Goal: Transaction & Acquisition: Purchase product/service

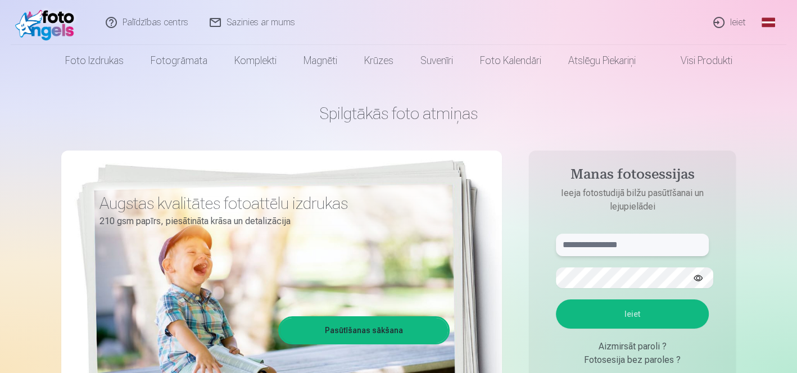
click at [606, 235] on input "text" at bounding box center [632, 245] width 153 height 22
type input "**********"
click at [556, 299] on button "Ieiet" at bounding box center [632, 313] width 153 height 29
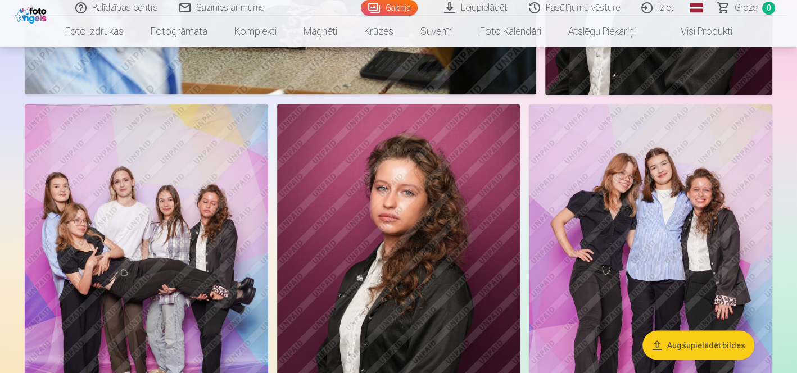
scroll to position [1771, 0]
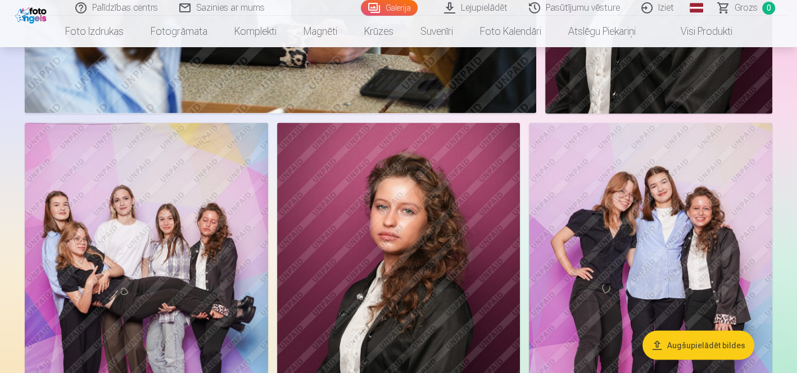
click at [717, 330] on button "Augšupielādēt bildes" at bounding box center [698, 344] width 112 height 29
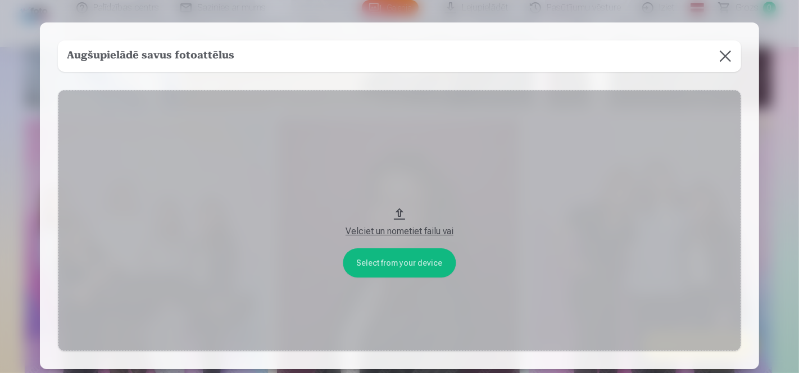
click at [425, 258] on button "Velciet un nometiet failu vai" at bounding box center [399, 220] width 683 height 261
click at [709, 52] on button at bounding box center [724, 55] width 31 height 31
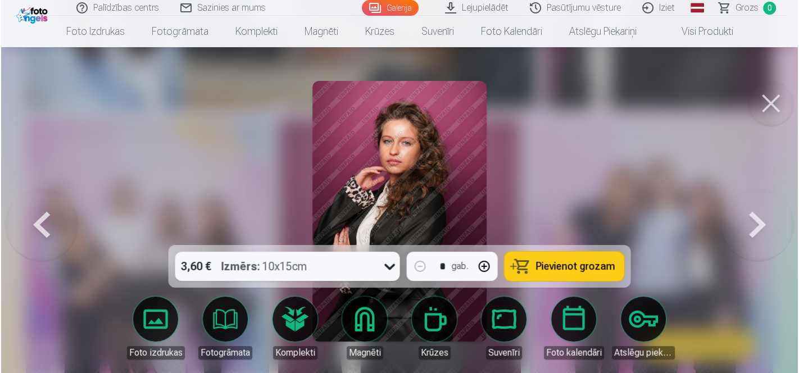
scroll to position [1780, 0]
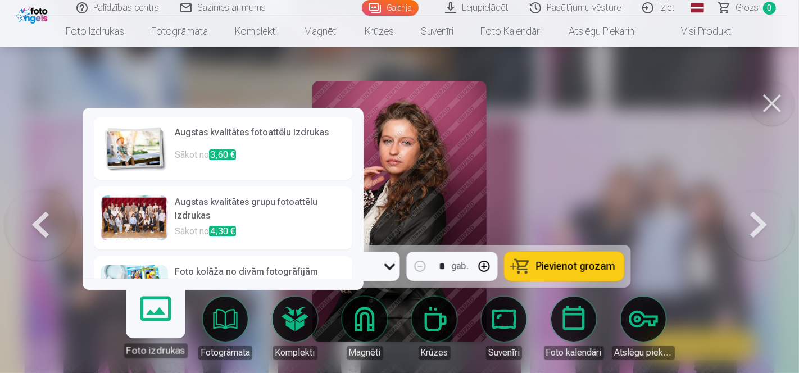
drag, startPoint x: 360, startPoint y: 184, endPoint x: 360, endPoint y: 194, distance: 10.1
click at [360, 194] on div "Augstas kvalitātes fotoattēlu izdrukas Sākot no 3,60 € Augstas kvalitātes grupu…" at bounding box center [223, 199] width 281 height 182
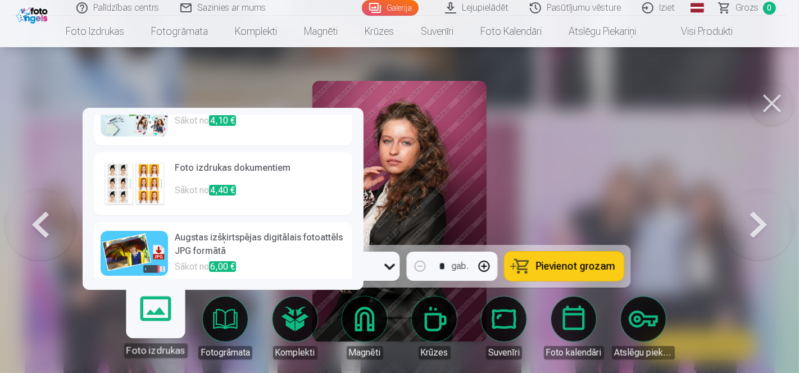
scroll to position [0, 0]
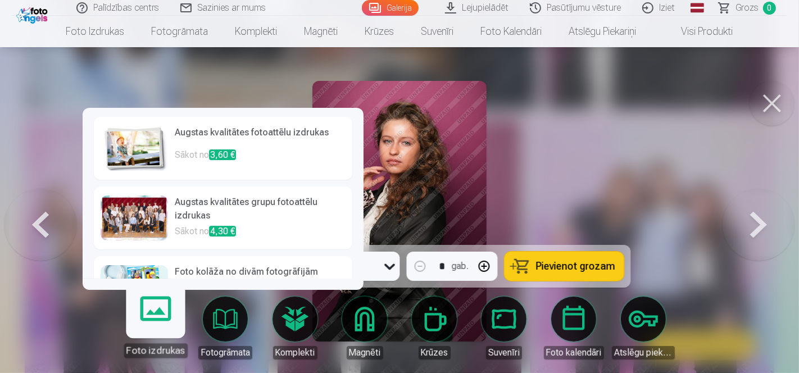
click at [302, 143] on h6 "Augstas kvalitātes fotoattēlu izdrukas" at bounding box center [260, 137] width 171 height 22
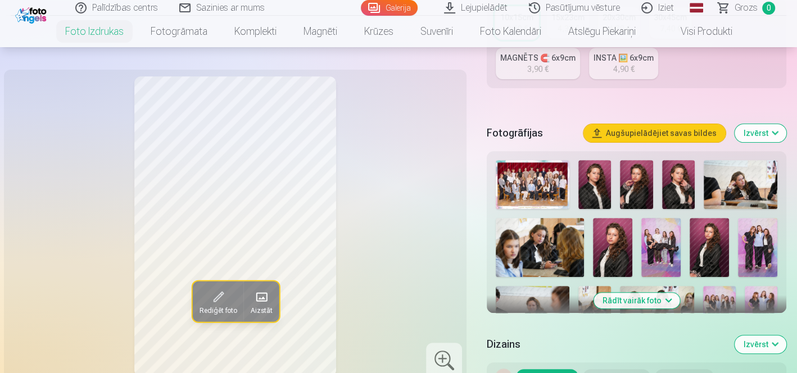
scroll to position [284, 0]
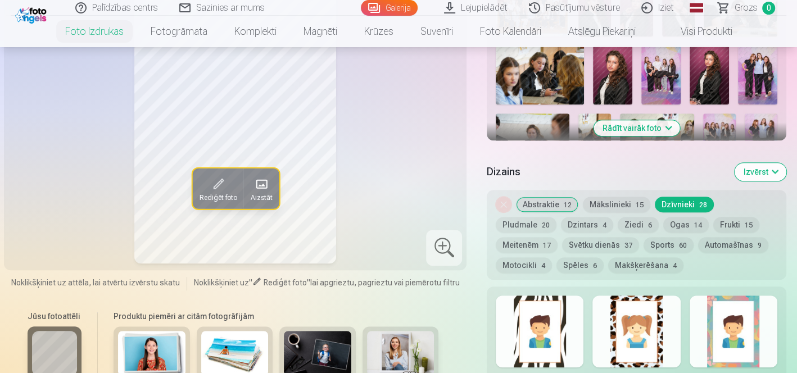
scroll to position [467, 0]
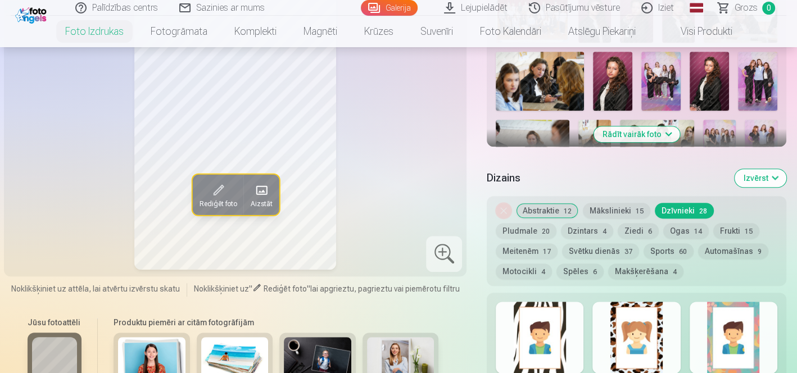
click at [538, 203] on button "Abstraktie 12" at bounding box center [547, 211] width 62 height 16
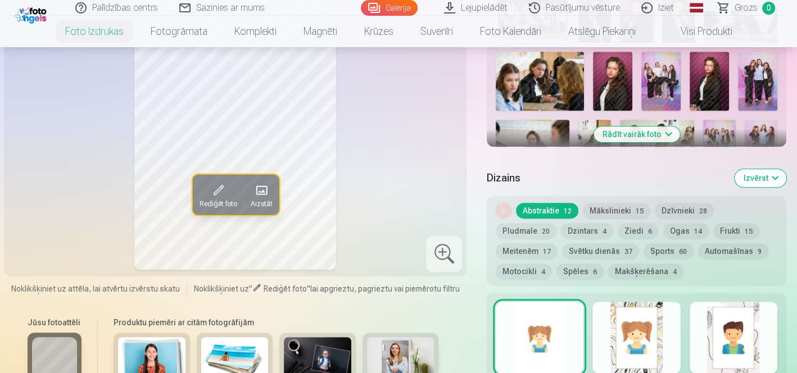
click at [556, 223] on button "Pludmale 20" at bounding box center [525, 231] width 61 height 16
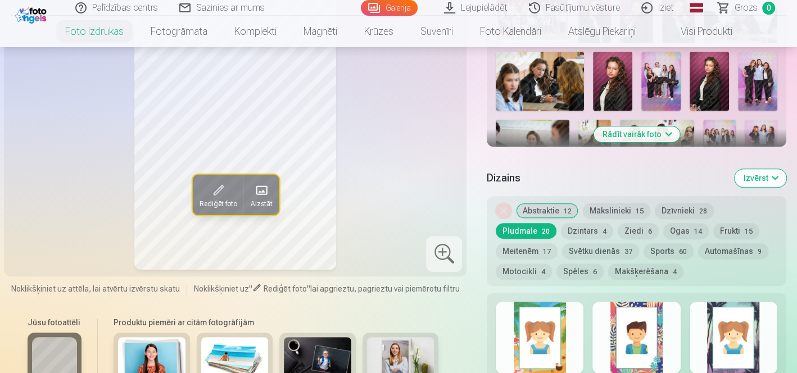
click at [617, 223] on button "Ziedi 6" at bounding box center [637, 231] width 41 height 16
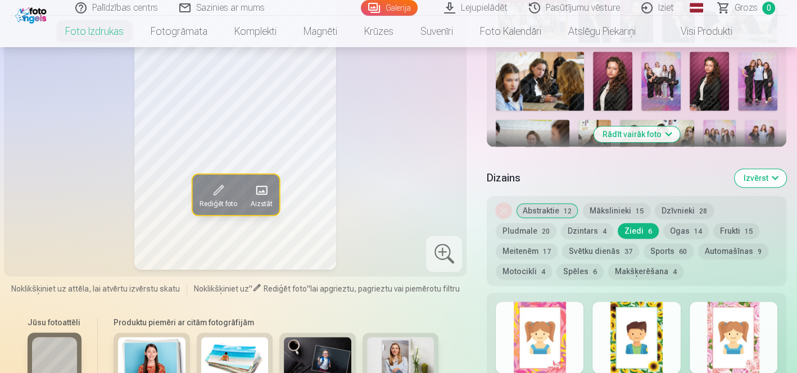
click at [552, 263] on button "Motocikli 4" at bounding box center [523, 271] width 56 height 16
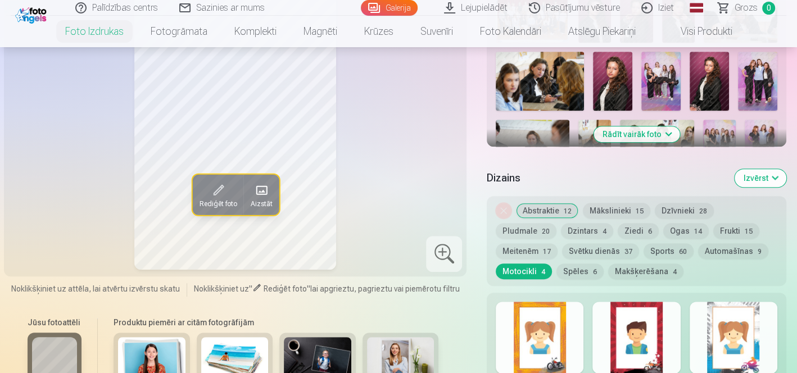
click at [557, 243] on button "Meitenēm 17" at bounding box center [526, 251] width 62 height 16
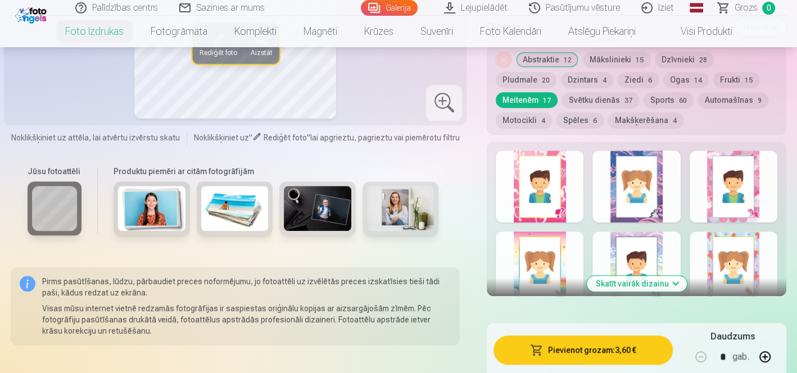
scroll to position [629, 0]
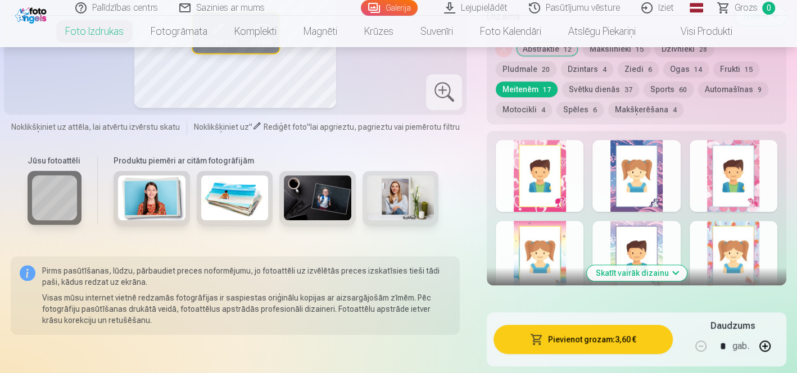
click at [656, 265] on button "Skatīt vairāk dizainu" at bounding box center [636, 273] width 100 height 16
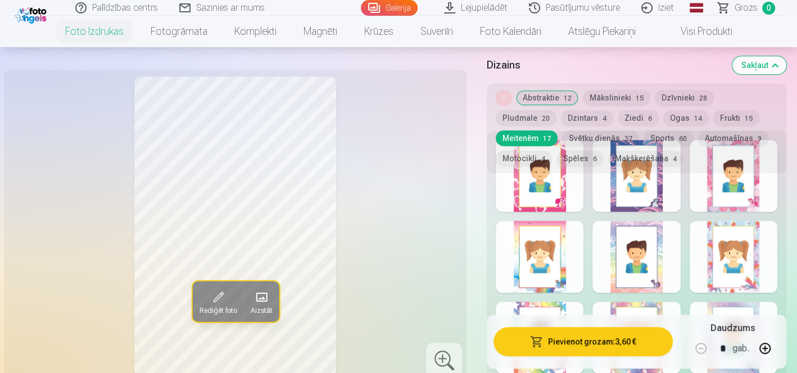
click at [656, 221] on div at bounding box center [636, 257] width 88 height 72
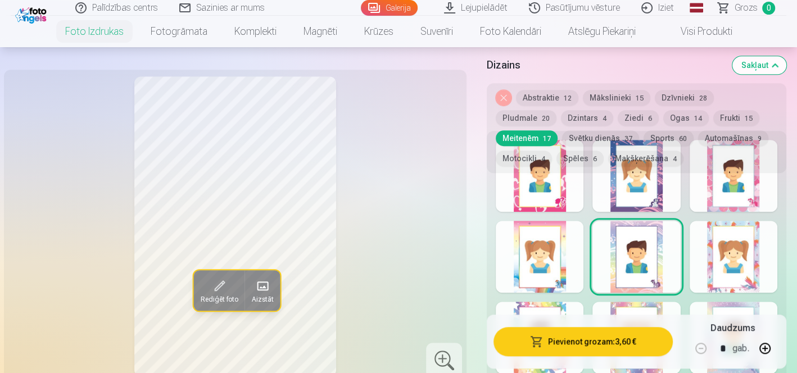
click at [669, 302] on div at bounding box center [636, 338] width 88 height 72
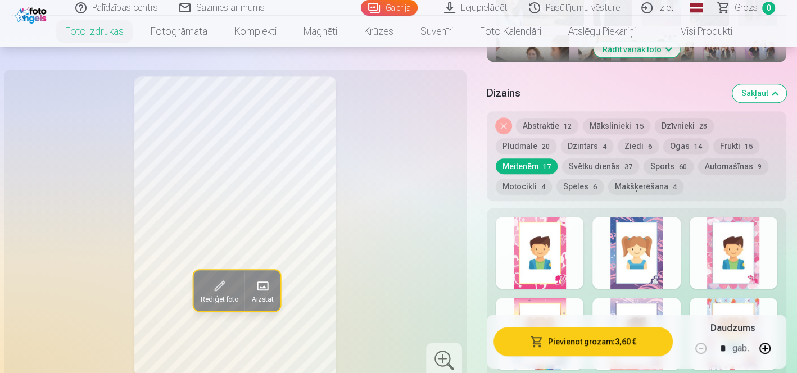
scroll to position [529, 0]
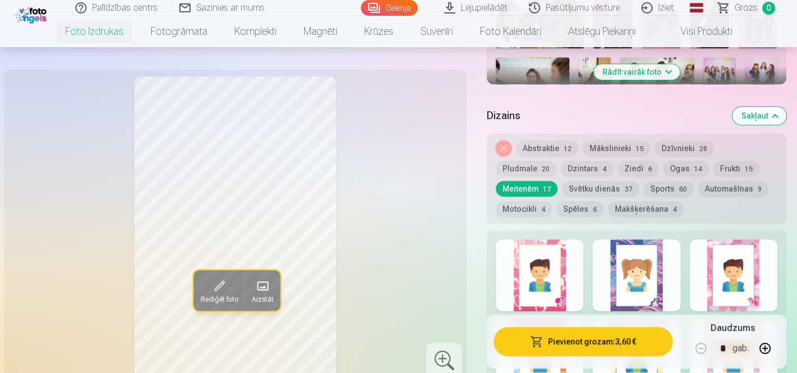
click at [561, 161] on button "Dzintars 4" at bounding box center [587, 169] width 52 height 16
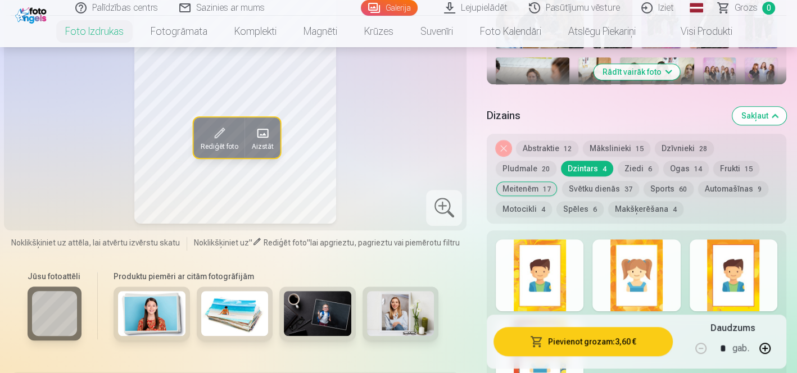
click at [614, 239] on div at bounding box center [636, 275] width 88 height 72
click at [530, 239] on div at bounding box center [539, 275] width 88 height 72
click at [541, 134] on div "Noņemiet dizainu Abstraktie 12 Mākslinieki 15 Dzīvnieki 28 Pludmale 20 Dzintars…" at bounding box center [635, 179] width 299 height 90
click at [542, 140] on button "Abstraktie 12" at bounding box center [547, 148] width 62 height 16
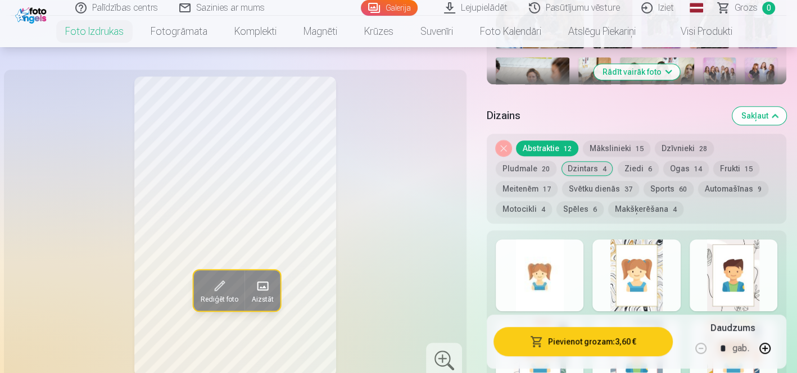
click at [629, 239] on div at bounding box center [636, 275] width 88 height 72
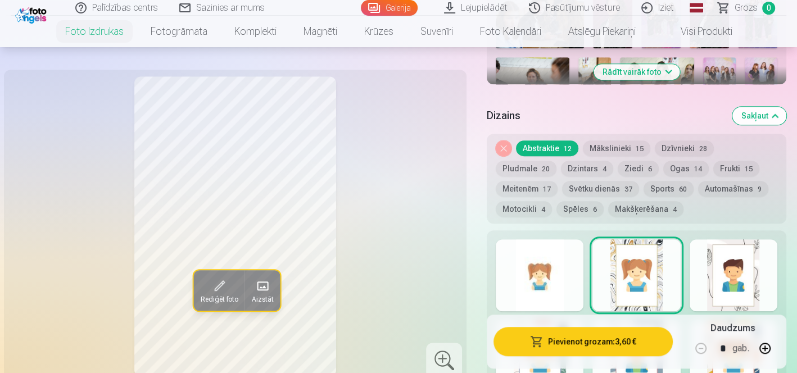
click at [654, 320] on div at bounding box center [636, 356] width 88 height 72
click at [546, 320] on div at bounding box center [539, 356] width 88 height 72
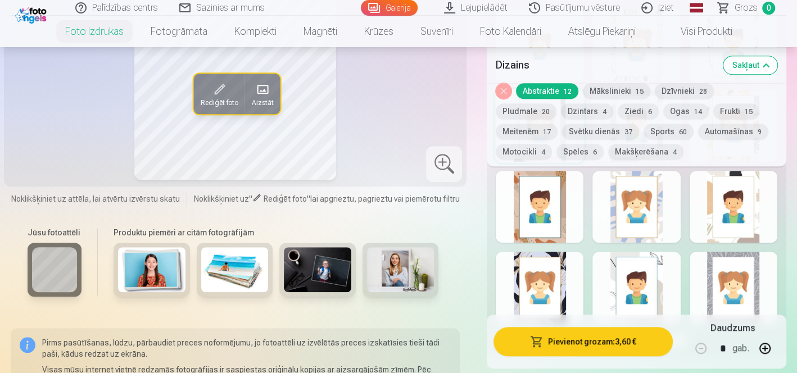
scroll to position [775, 0]
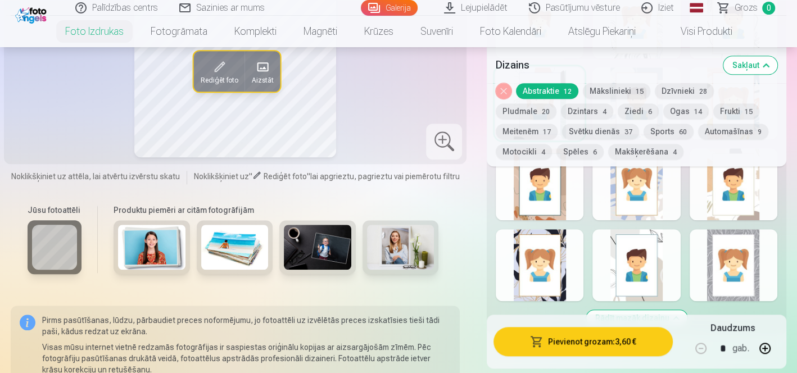
click at [711, 229] on div at bounding box center [733, 265] width 88 height 72
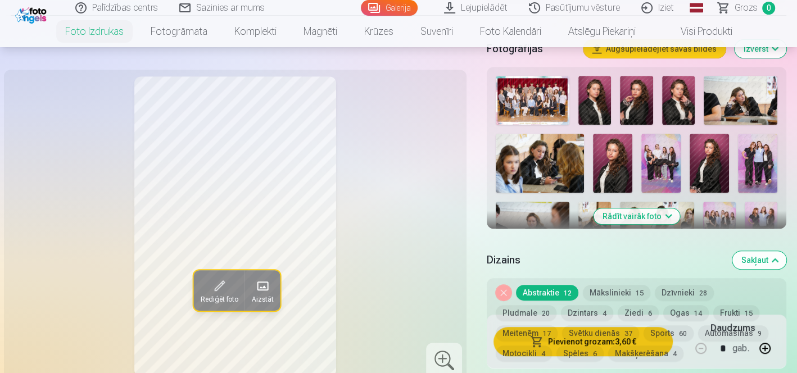
scroll to position [390, 0]
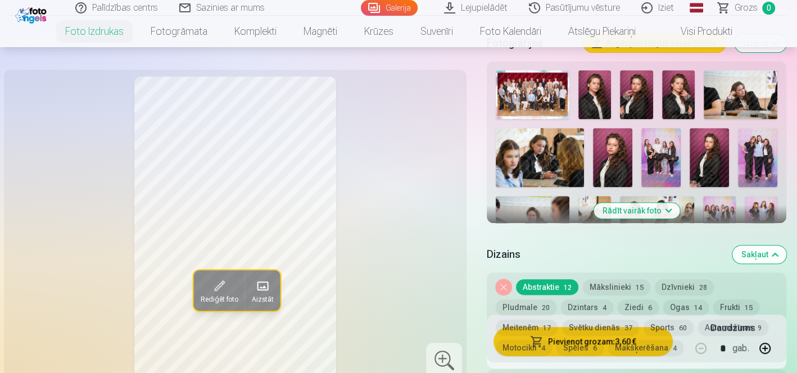
click at [584, 70] on img at bounding box center [594, 94] width 33 height 49
click at [628, 70] on img at bounding box center [636, 94] width 33 height 49
click at [595, 70] on img at bounding box center [594, 94] width 33 height 49
click at [667, 70] on img at bounding box center [678, 94] width 33 height 49
click at [593, 128] on img at bounding box center [612, 157] width 39 height 59
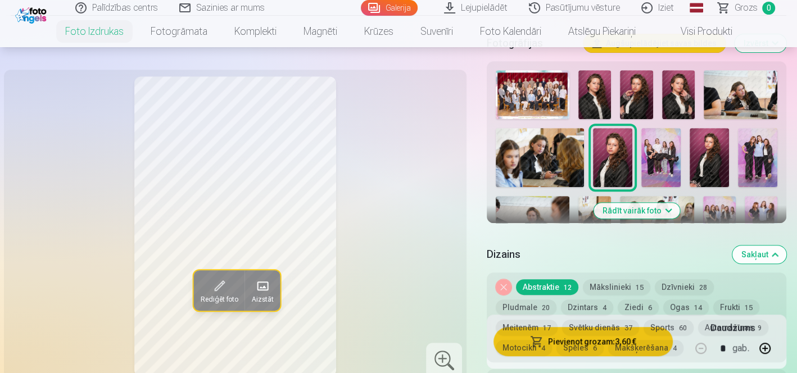
click at [689, 128] on img at bounding box center [708, 157] width 39 height 59
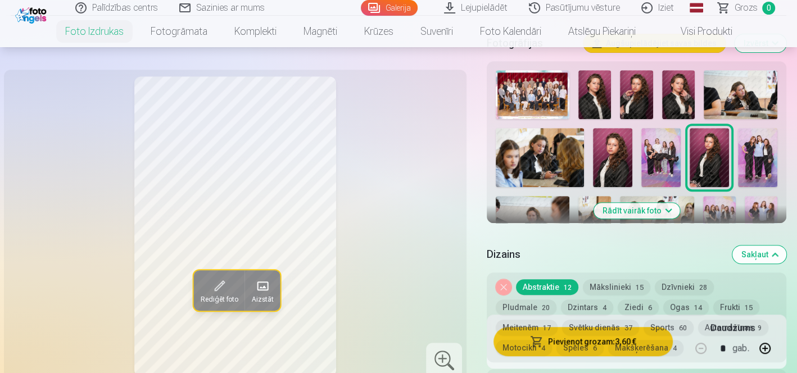
click at [631, 203] on button "Rādīt vairāk foto" at bounding box center [636, 211] width 86 height 16
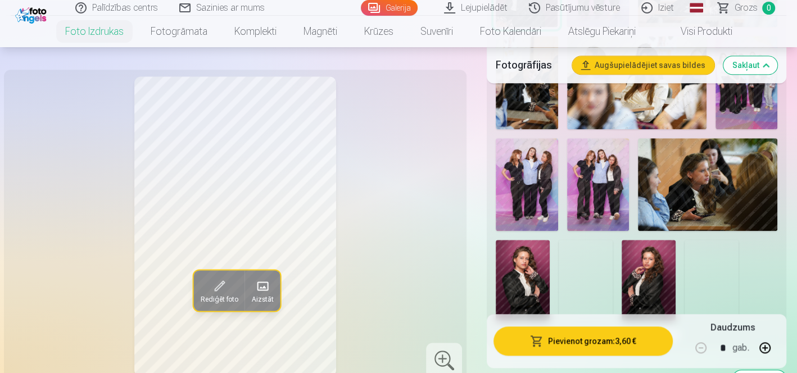
scroll to position [878, 0]
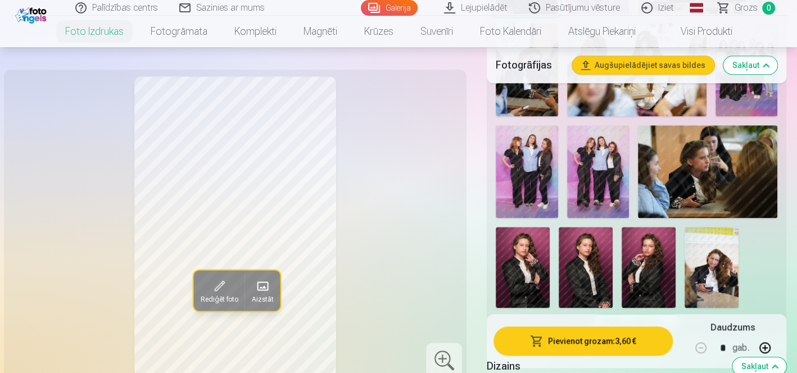
click at [644, 235] on img at bounding box center [648, 267] width 54 height 81
click at [590, 227] on img at bounding box center [585, 267] width 54 height 81
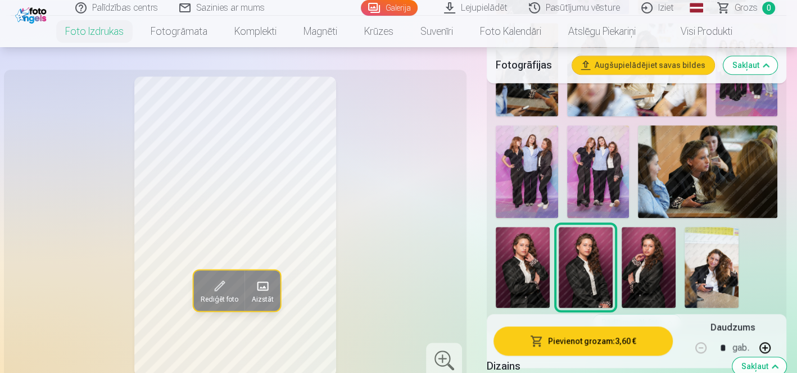
click at [520, 227] on img at bounding box center [522, 267] width 54 height 81
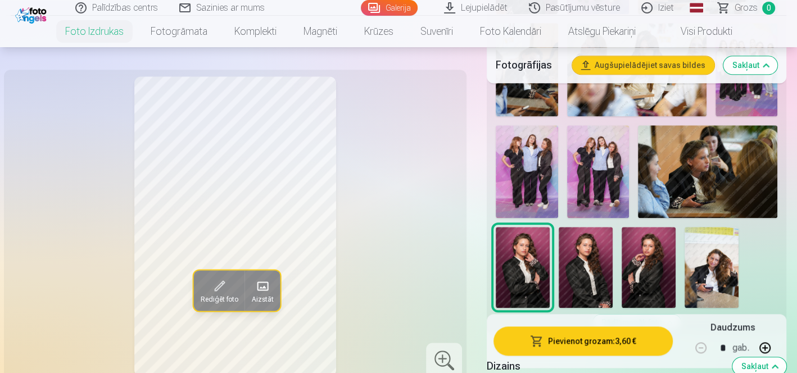
click at [571, 227] on img at bounding box center [585, 267] width 54 height 81
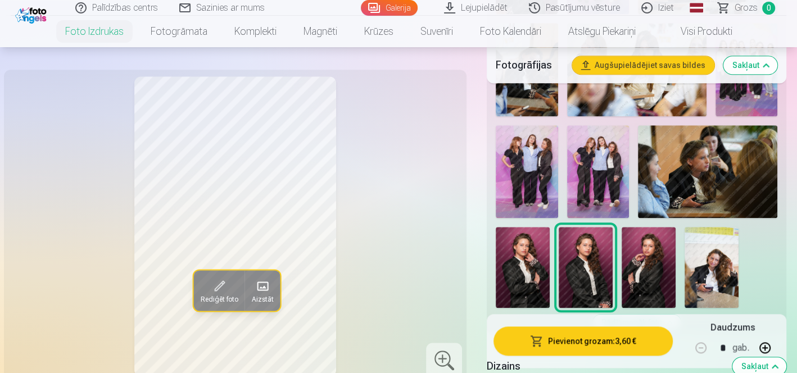
click at [627, 227] on img at bounding box center [648, 267] width 54 height 81
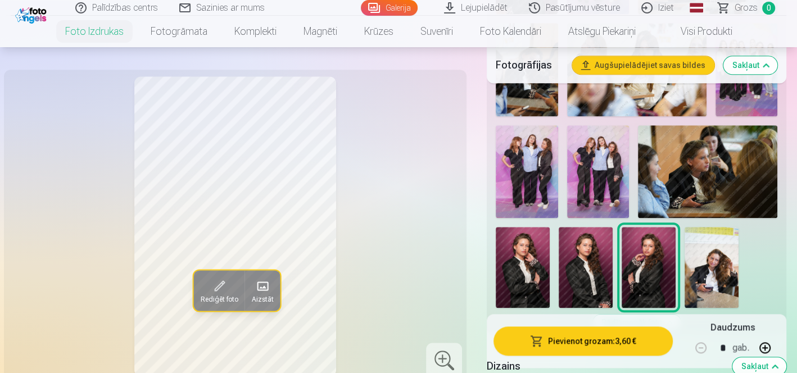
click at [740, 130] on img at bounding box center [707, 171] width 139 height 93
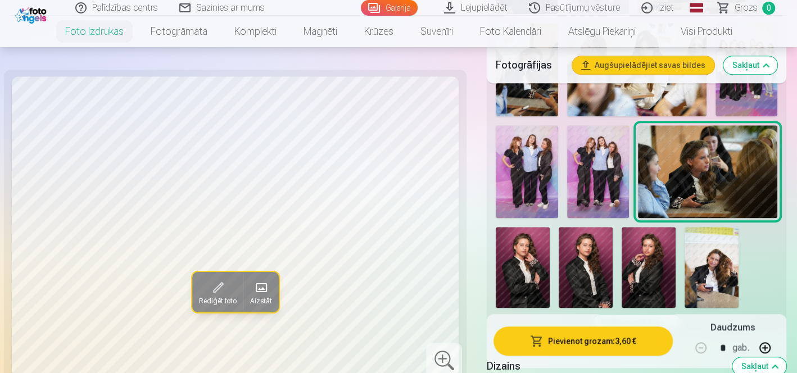
click at [613, 125] on img at bounding box center [598, 171] width 62 height 93
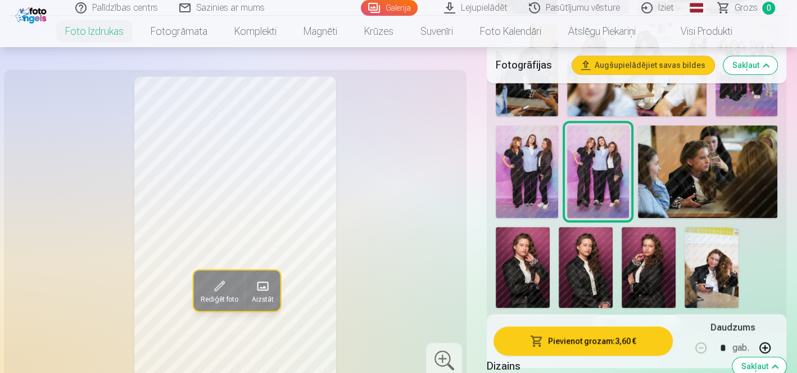
click at [528, 125] on img at bounding box center [526, 171] width 62 height 93
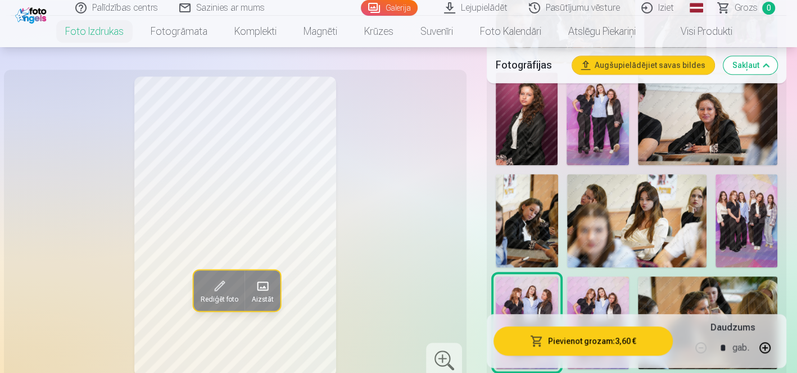
scroll to position [708, 0]
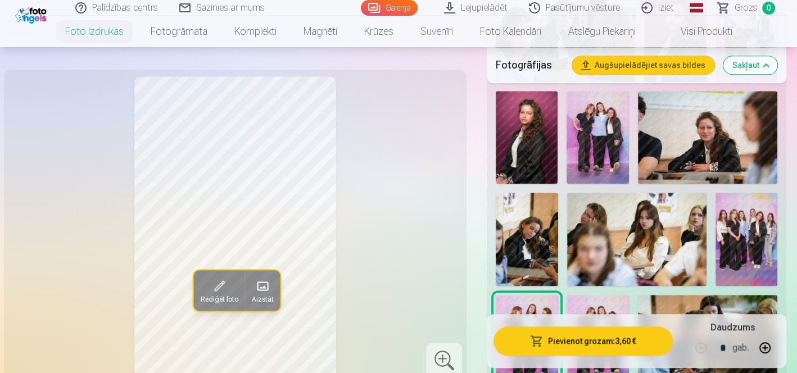
click at [515, 213] on img at bounding box center [526, 239] width 62 height 93
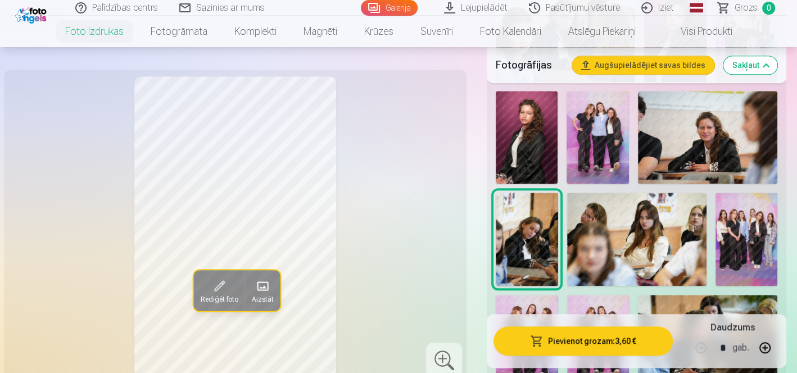
click at [624, 209] on img at bounding box center [636, 239] width 139 height 93
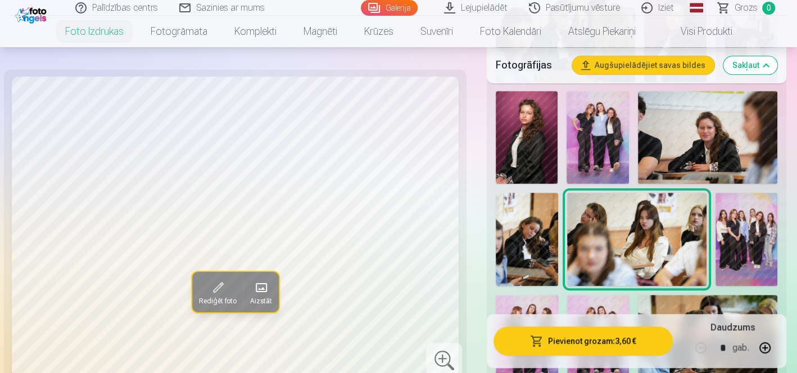
click at [731, 199] on img at bounding box center [746, 239] width 62 height 93
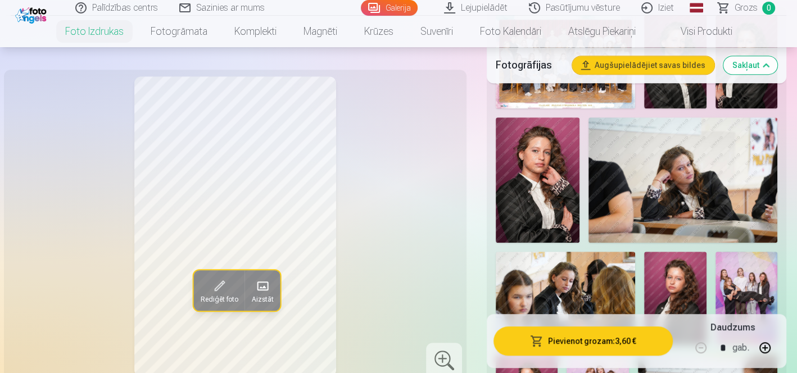
scroll to position [439, 0]
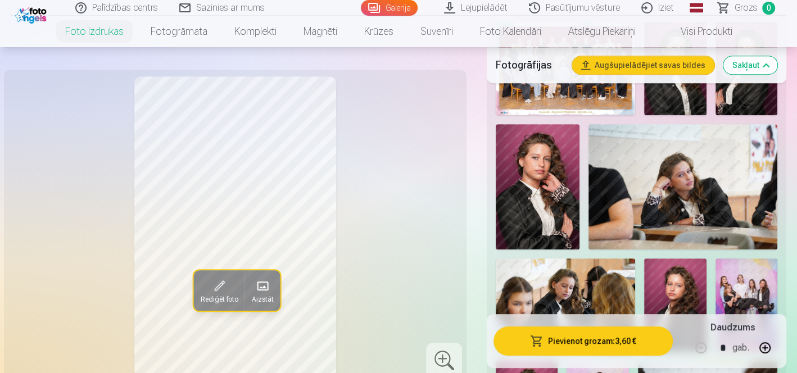
click at [538, 154] on img at bounding box center [537, 187] width 84 height 126
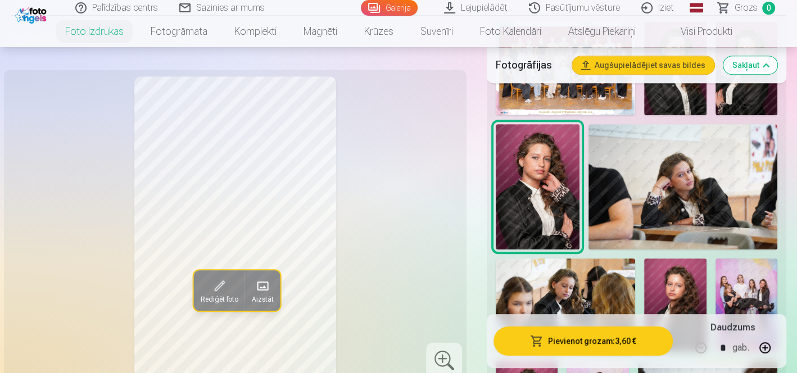
click at [627, 140] on img at bounding box center [682, 187] width 189 height 126
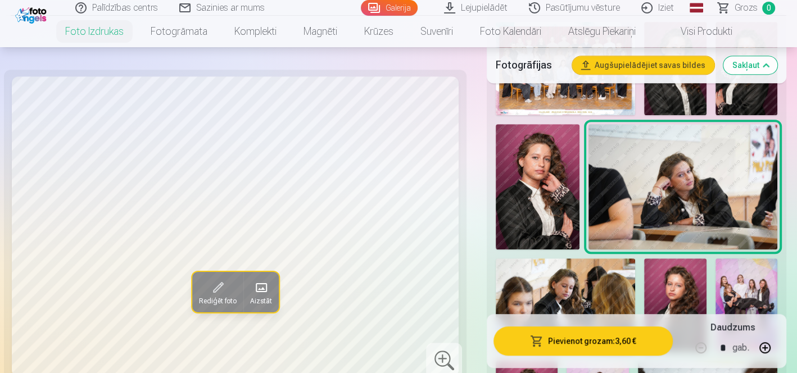
click at [536, 148] on img at bounding box center [537, 187] width 84 height 126
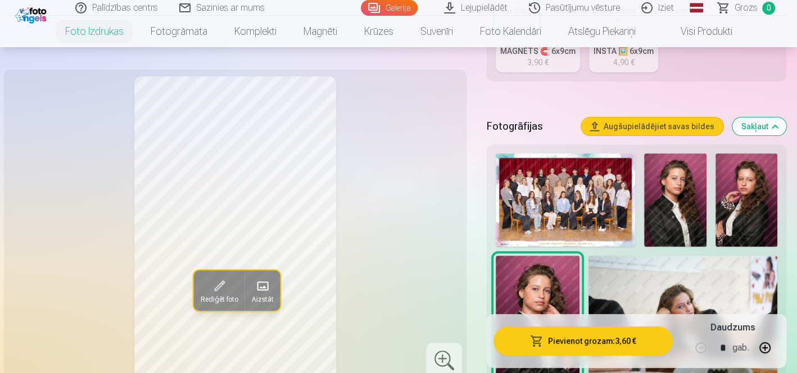
scroll to position [289, 0]
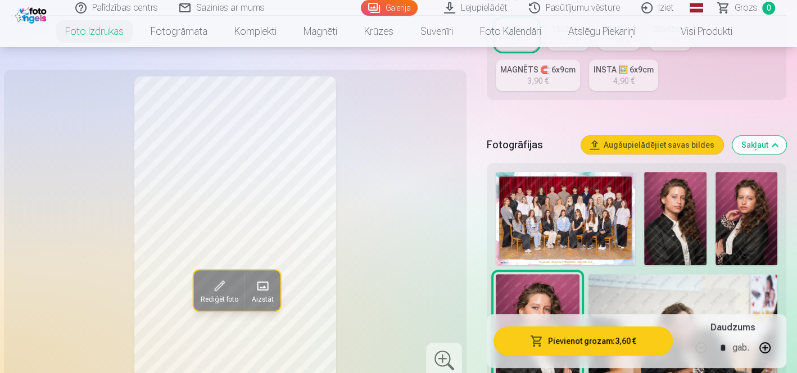
click at [659, 198] on img at bounding box center [675, 218] width 62 height 93
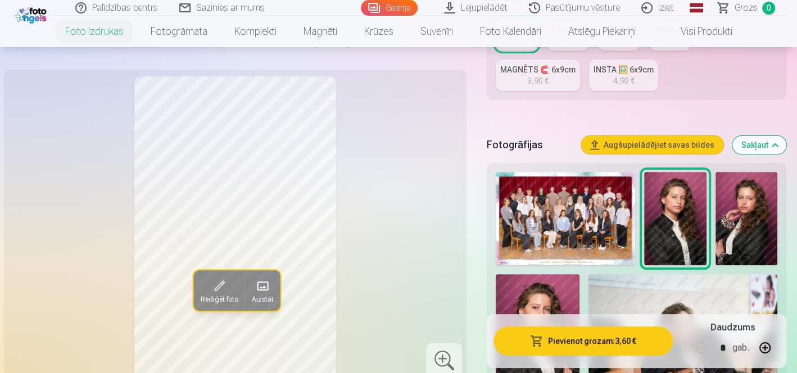
click at [733, 180] on img at bounding box center [746, 218] width 62 height 93
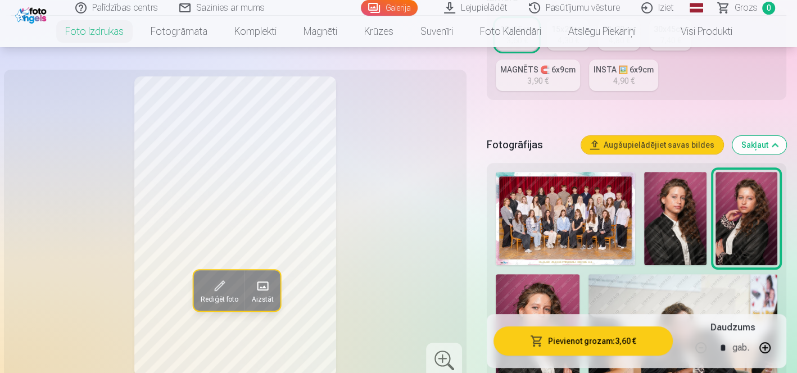
click at [561, 274] on img at bounding box center [537, 337] width 84 height 126
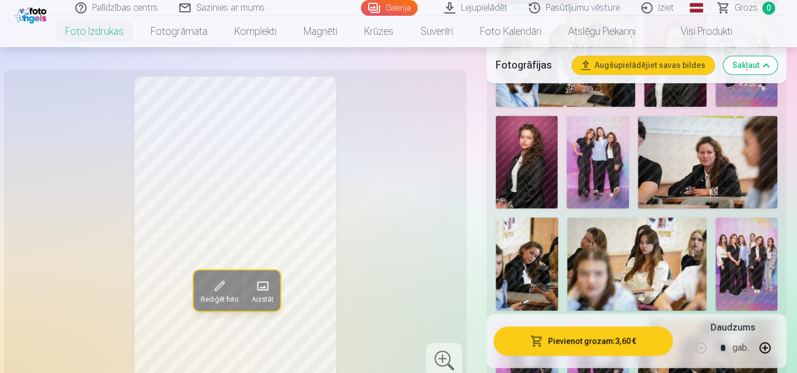
scroll to position [690, 0]
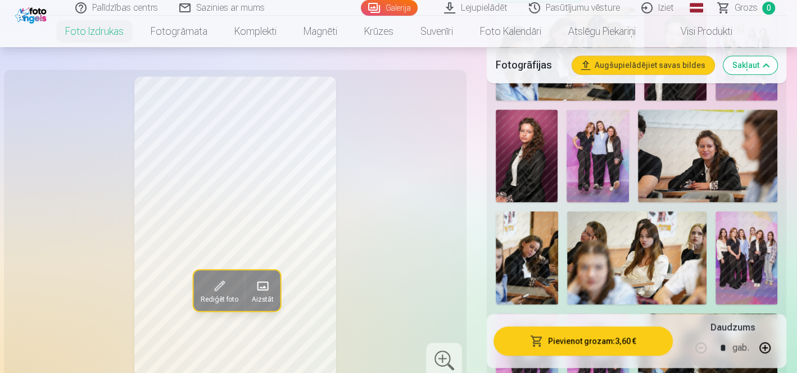
click at [527, 113] on img at bounding box center [526, 156] width 62 height 93
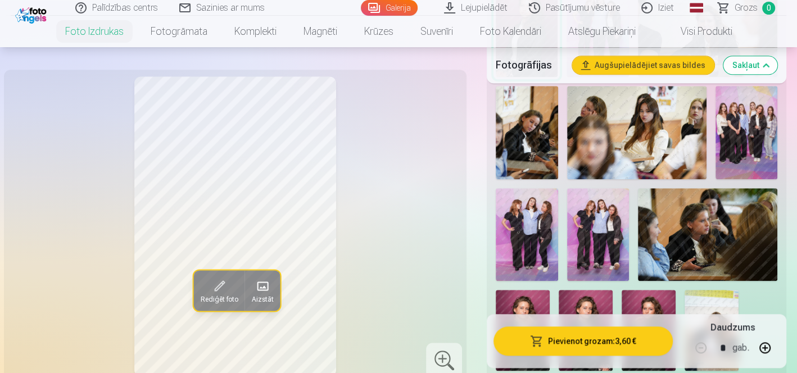
scroll to position [821, 0]
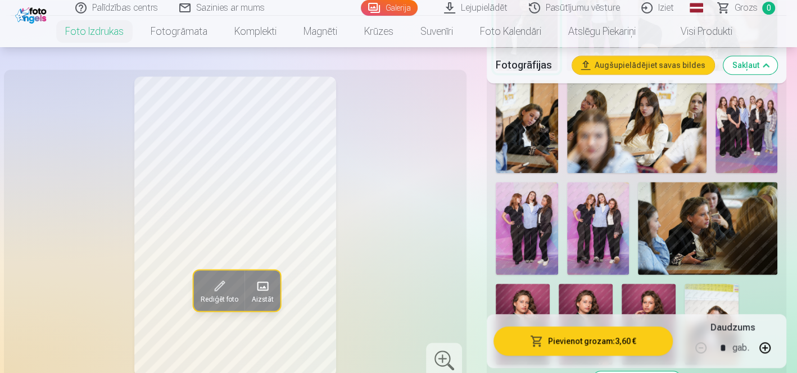
click at [642, 284] on img at bounding box center [648, 324] width 54 height 81
click at [568, 284] on img at bounding box center [585, 324] width 54 height 81
click at [533, 284] on img at bounding box center [522, 324] width 54 height 81
click at [221, 288] on span at bounding box center [219, 286] width 18 height 18
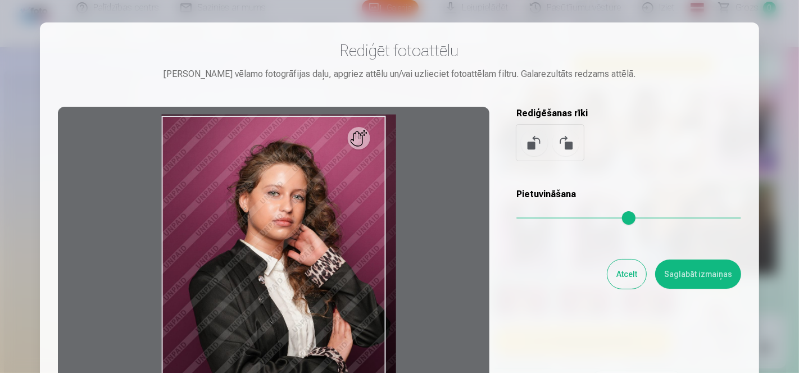
type input "*"
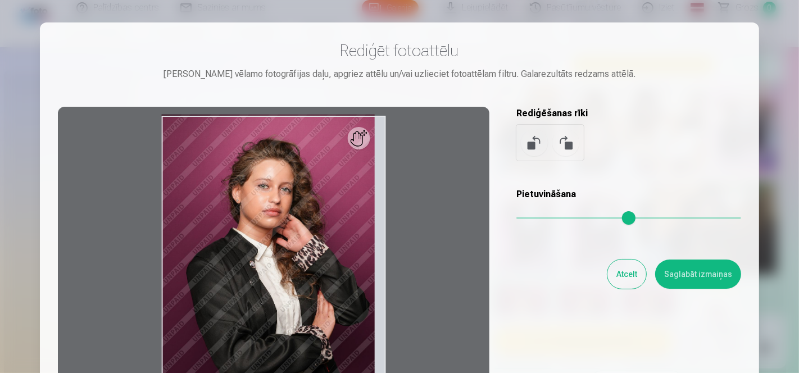
drag, startPoint x: 502, startPoint y: 208, endPoint x: 458, endPoint y: 147, distance: 75.6
click at [516, 217] on input "range" at bounding box center [628, 218] width 225 height 2
click at [608, 265] on button "Atcelt" at bounding box center [626, 274] width 39 height 29
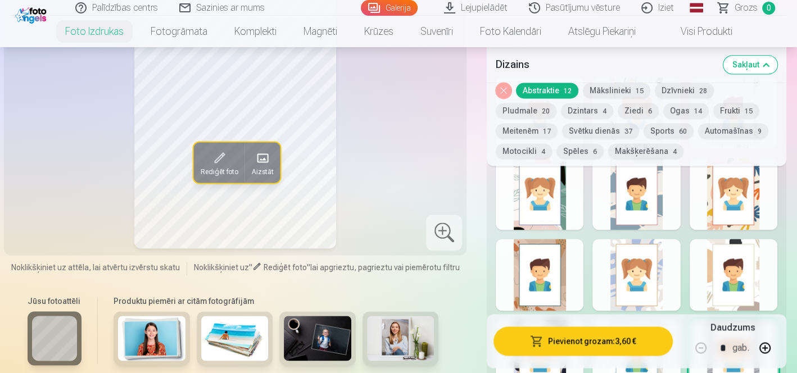
scroll to position [1297, 0]
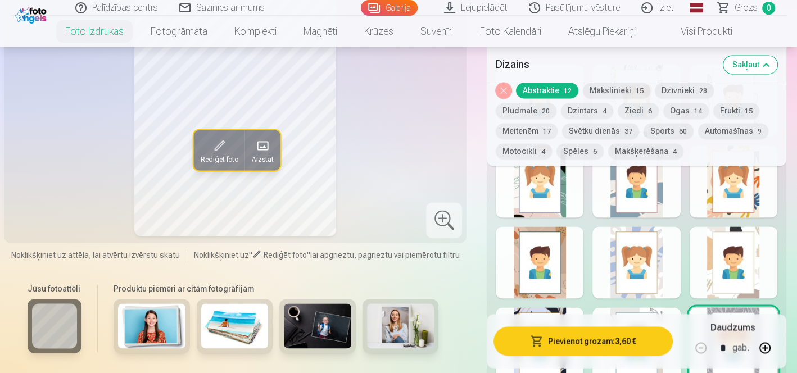
click at [571, 307] on div at bounding box center [539, 343] width 88 height 72
click at [669, 307] on div at bounding box center [636, 343] width 88 height 72
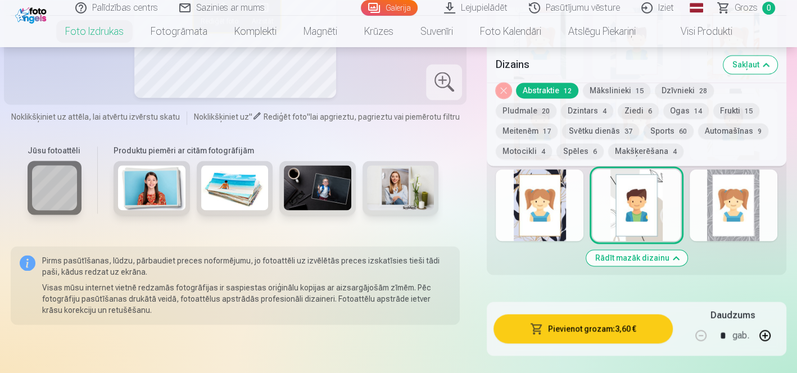
scroll to position [1453, 0]
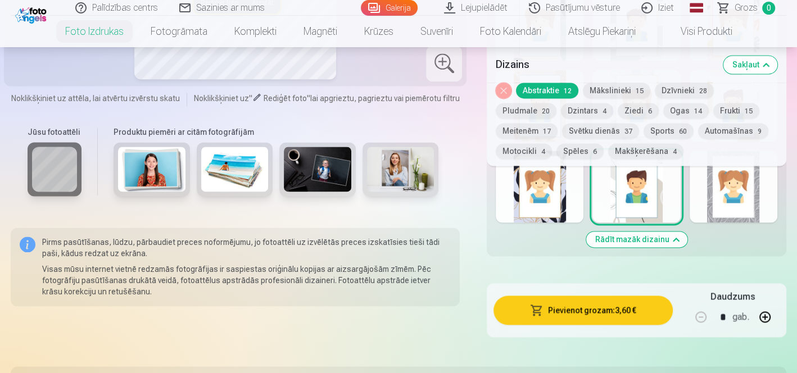
click at [630, 231] on button "Rādīt mazāk dizainu" at bounding box center [636, 239] width 101 height 16
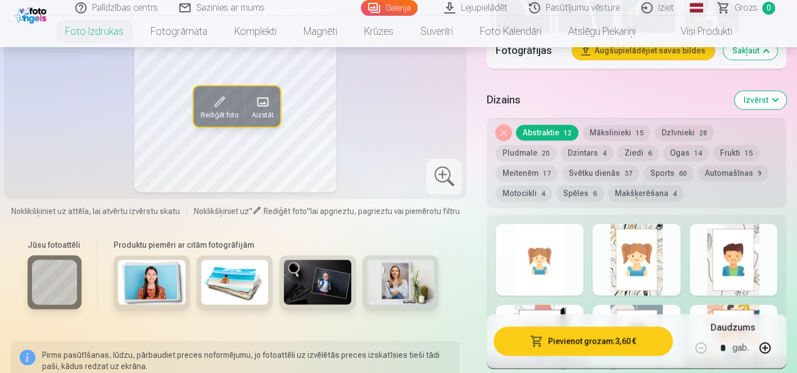
scroll to position [1143, 0]
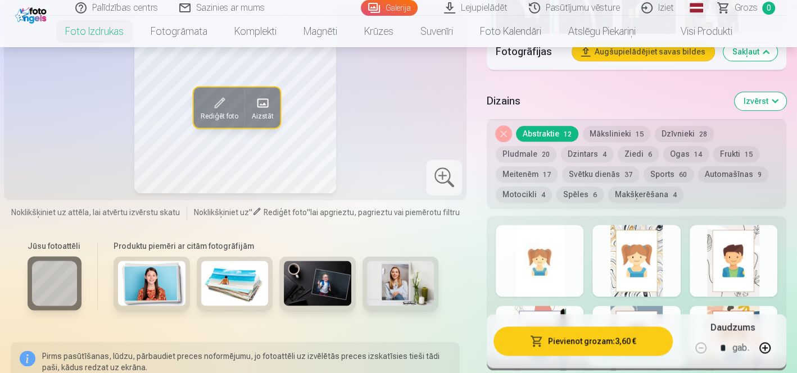
click at [617, 126] on button "Mākslinieki 15" at bounding box center [616, 134] width 67 height 16
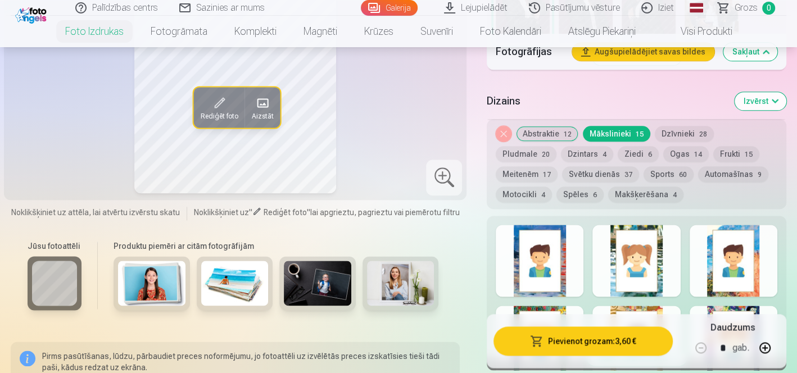
click at [730, 225] on div at bounding box center [733, 261] width 88 height 72
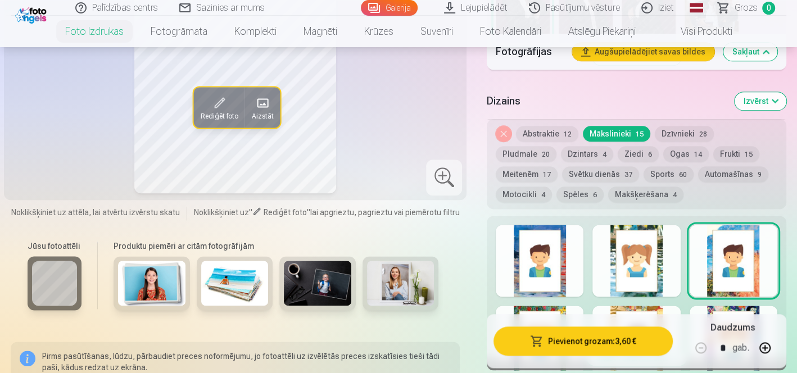
click at [640, 225] on div at bounding box center [636, 261] width 88 height 72
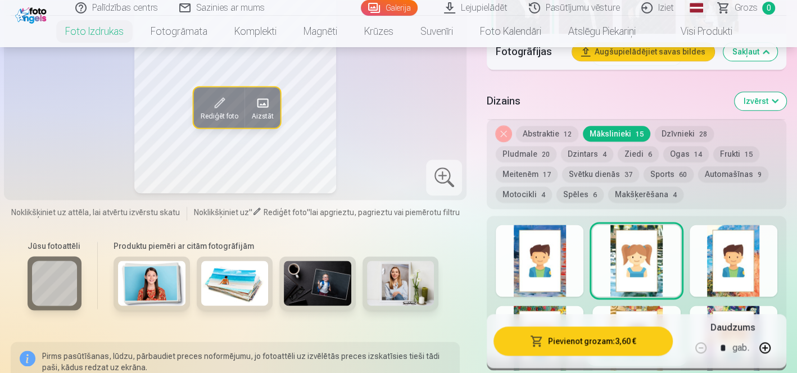
click at [656, 350] on button "Skatīt vairāk dizainu" at bounding box center [636, 358] width 100 height 16
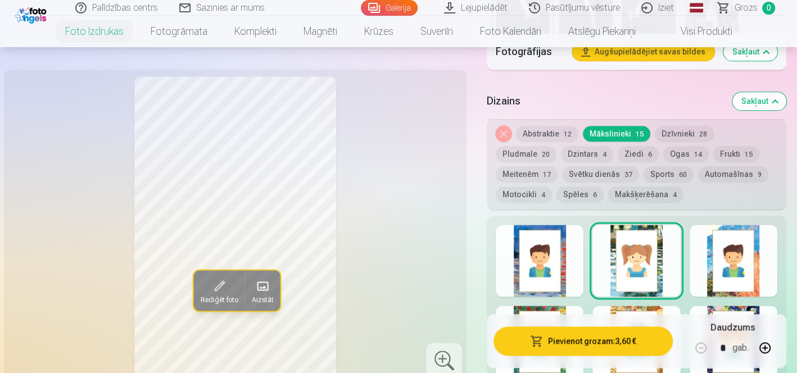
click at [706, 306] on div at bounding box center [733, 342] width 88 height 72
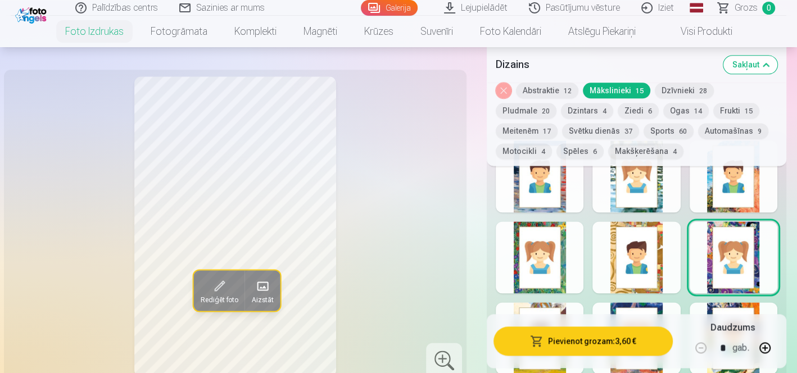
scroll to position [1227, 0]
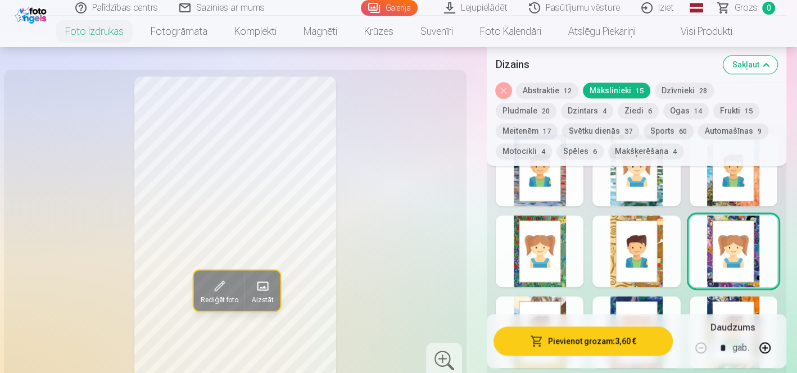
click at [538, 296] on div at bounding box center [539, 332] width 88 height 72
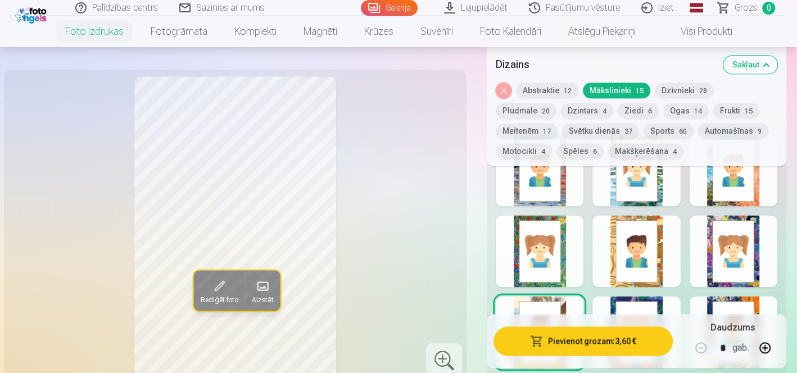
click at [628, 296] on div at bounding box center [636, 332] width 88 height 72
click at [746, 296] on div at bounding box center [733, 332] width 88 height 72
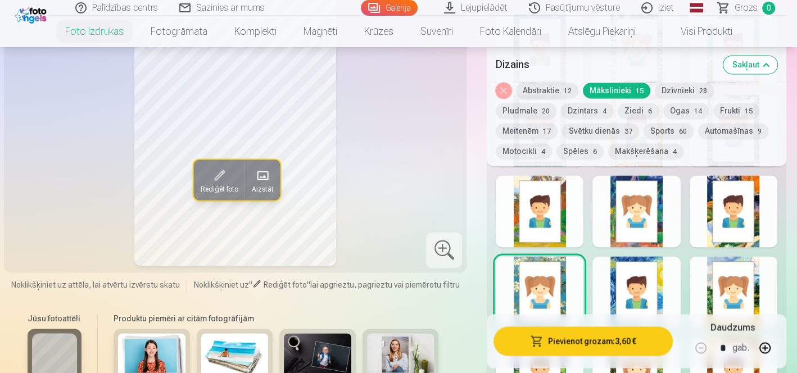
scroll to position [1361, 0]
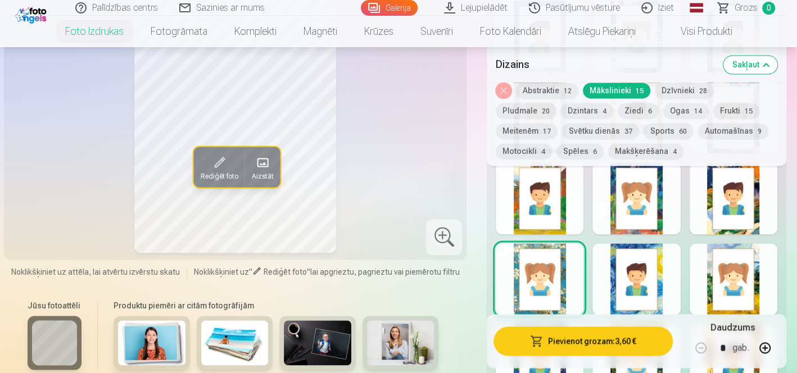
click at [618, 243] on div at bounding box center [636, 279] width 88 height 72
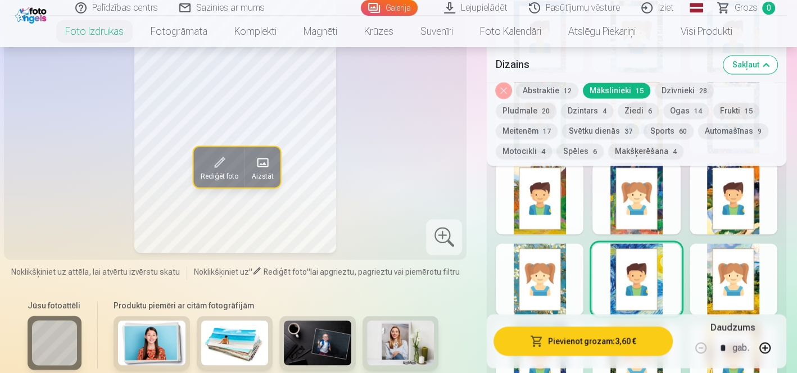
click at [716, 243] on div at bounding box center [733, 279] width 88 height 72
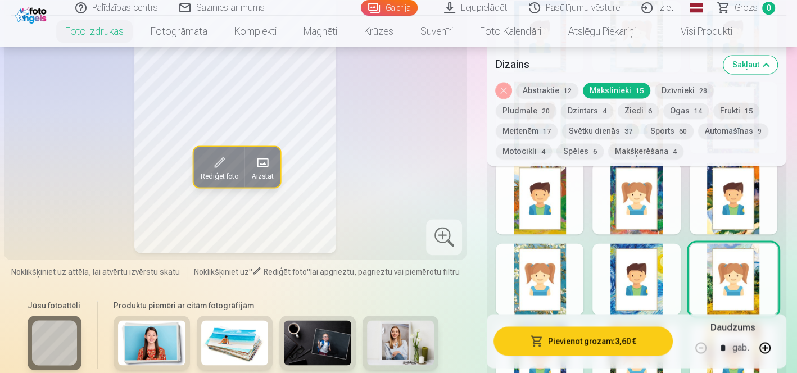
click at [639, 324] on div at bounding box center [636, 360] width 88 height 72
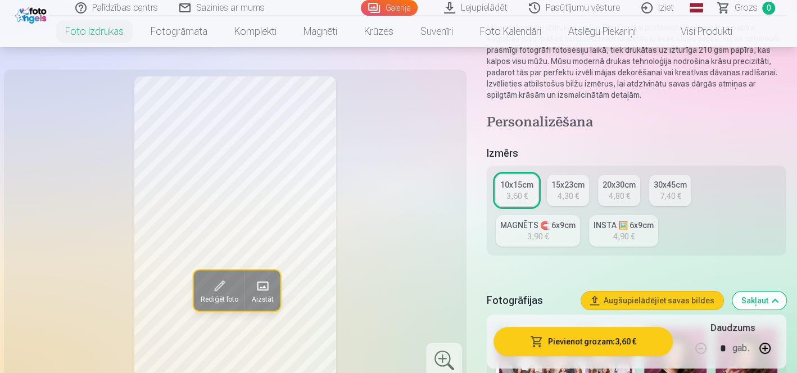
scroll to position [140, 0]
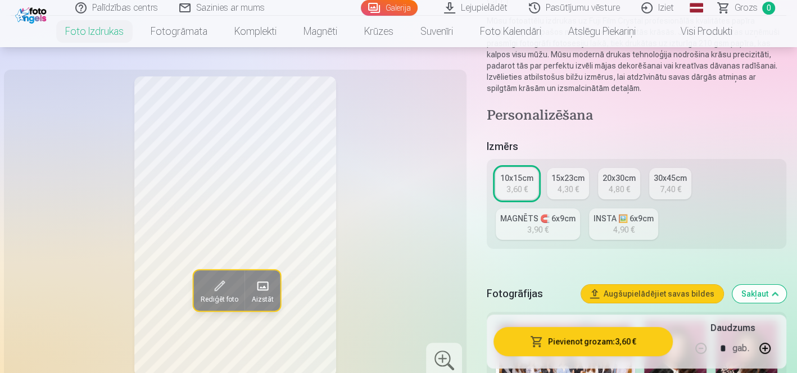
click at [575, 213] on div "MAGNĒTS 🧲 6x9cm" at bounding box center [537, 218] width 75 height 11
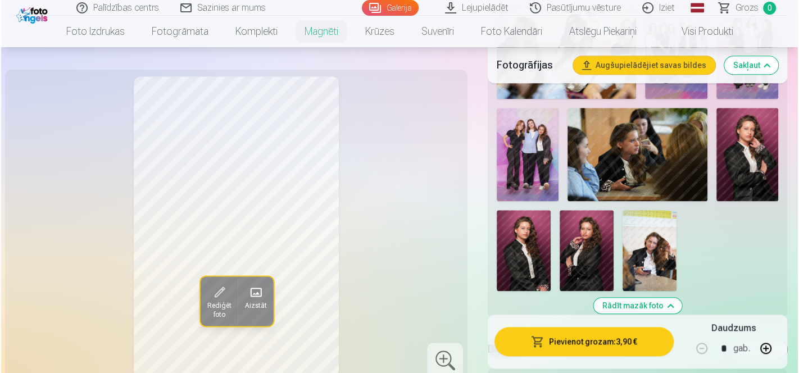
scroll to position [849, 0]
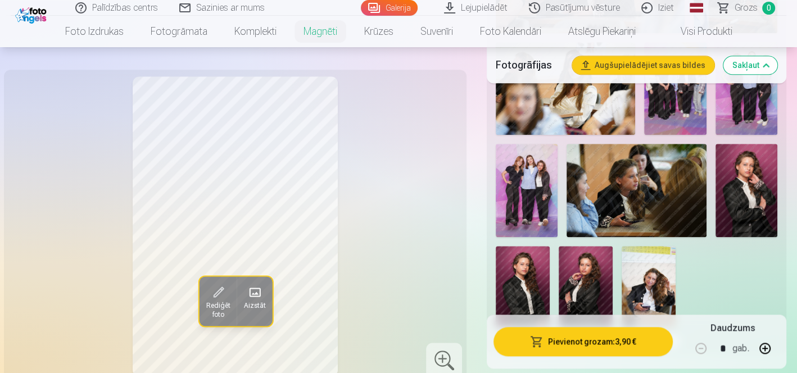
click at [577, 346] on button "Pievienot grozam : 3,90 €" at bounding box center [582, 341] width 179 height 29
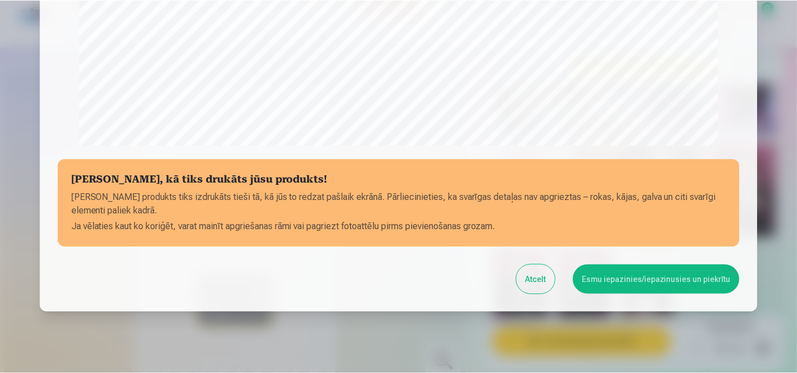
scroll to position [385, 0]
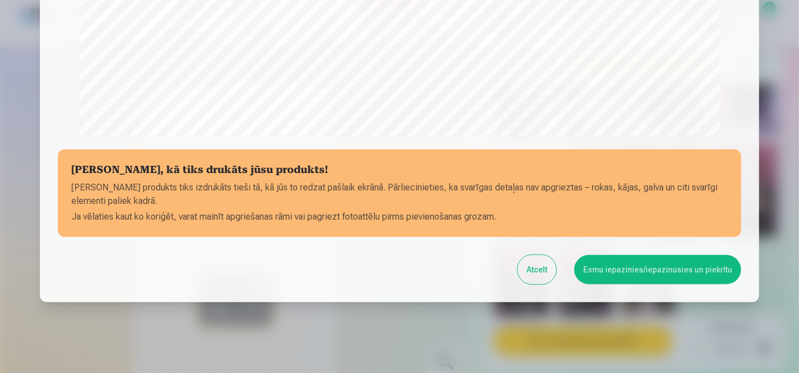
click at [610, 265] on button "Esmu iepazinies/iepazinusies un piekrītu" at bounding box center [657, 269] width 167 height 29
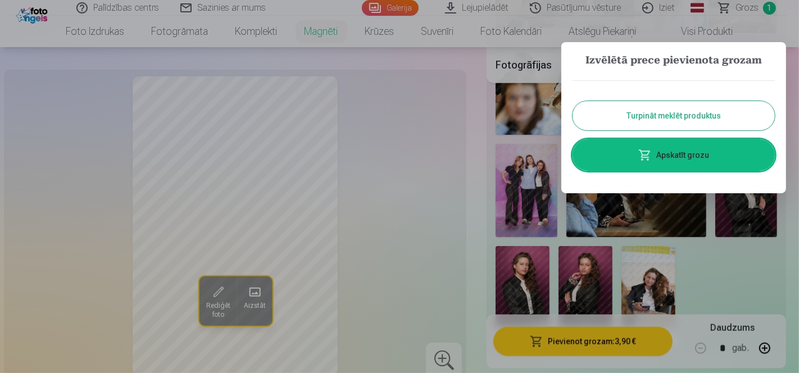
click at [663, 150] on link "Apskatīt grozu" at bounding box center [673, 154] width 202 height 31
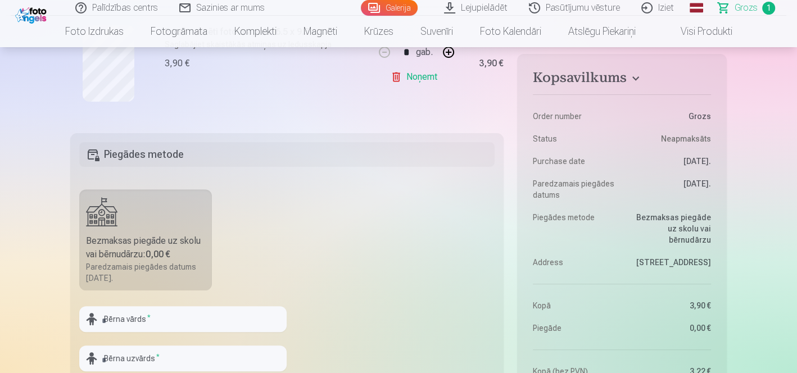
scroll to position [262, 0]
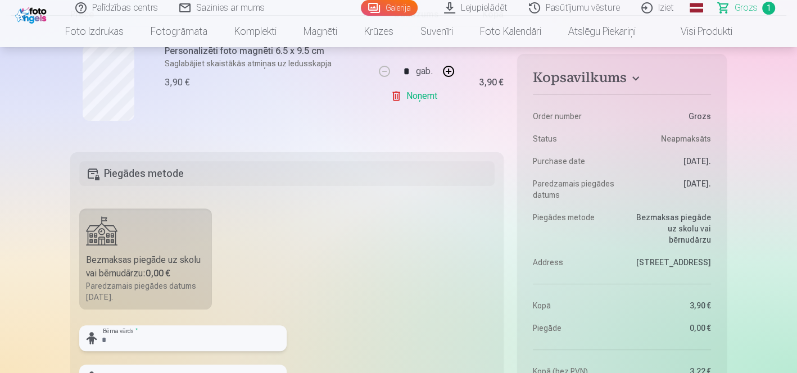
click at [236, 325] on input "text" at bounding box center [182, 338] width 207 height 26
type input "**********"
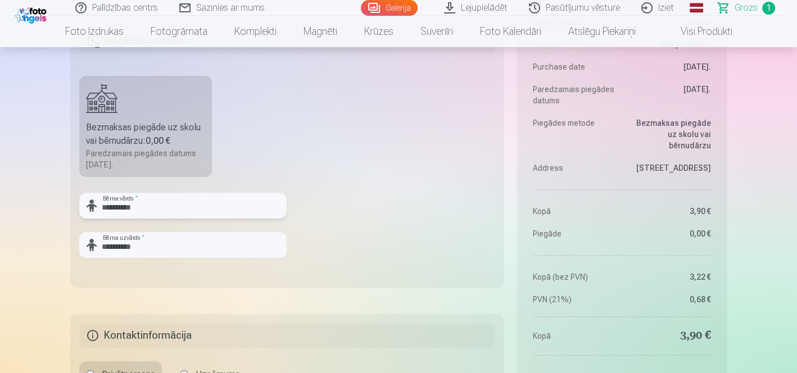
scroll to position [474, 0]
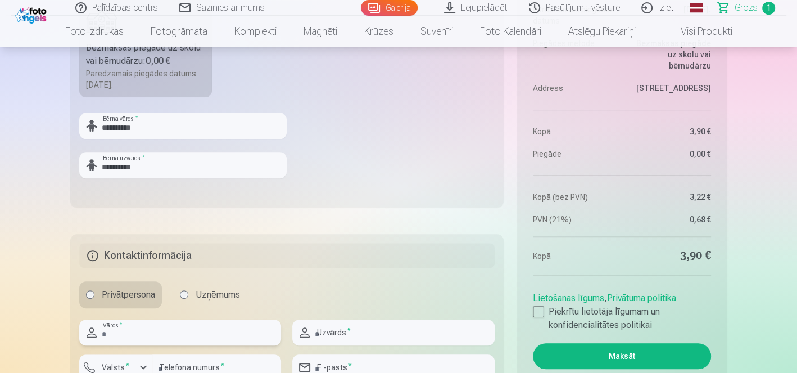
click at [236, 320] on input "text" at bounding box center [180, 333] width 202 height 26
type input "**********"
click at [262, 354] on input "number" at bounding box center [216, 367] width 129 height 26
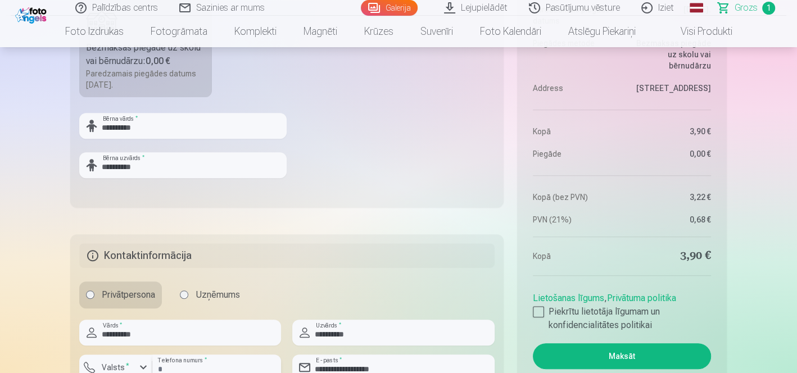
type input "********"
click at [135, 354] on button "Valsts *" at bounding box center [115, 367] width 73 height 26
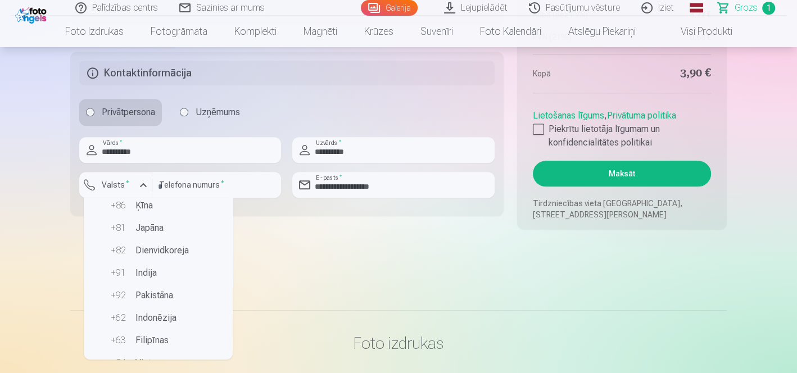
scroll to position [0, 0]
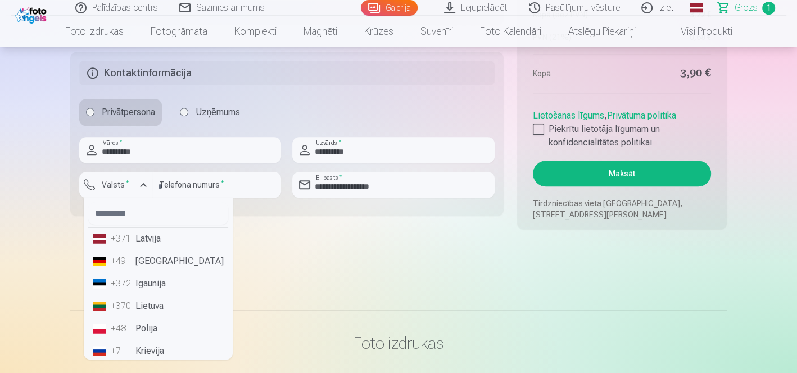
click at [179, 228] on li "+371 Latvija" at bounding box center [158, 239] width 140 height 22
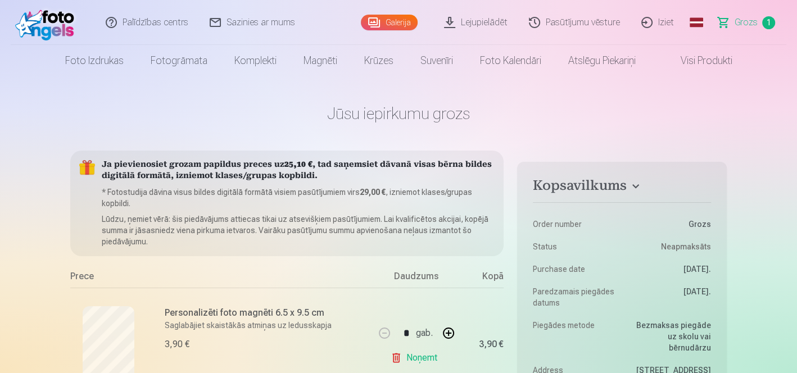
click at [417, 22] on link "Galerija" at bounding box center [389, 23] width 57 height 16
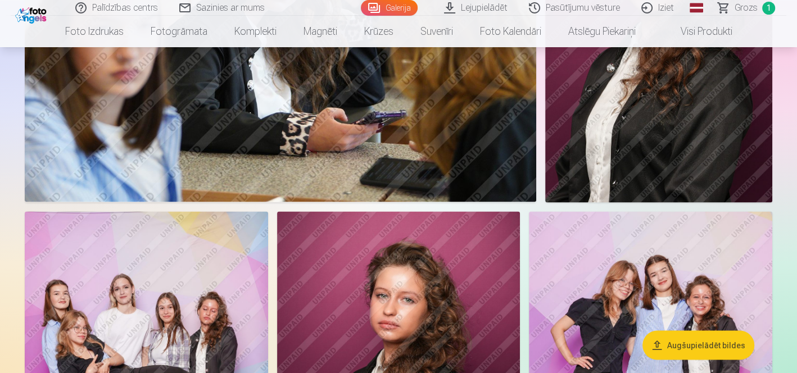
scroll to position [1688, 0]
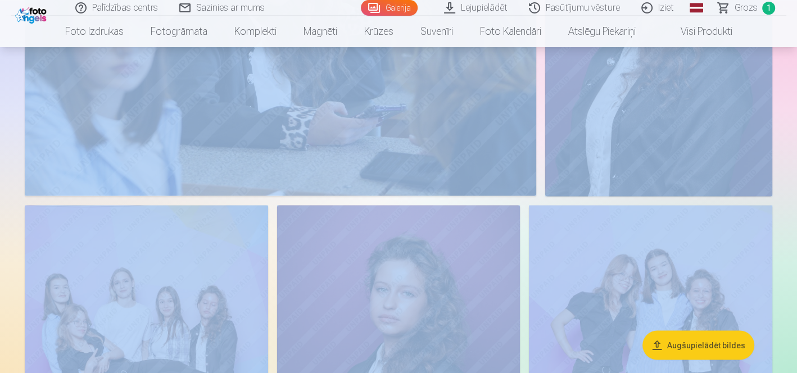
drag, startPoint x: 784, startPoint y: 133, endPoint x: 722, endPoint y: 124, distance: 62.4
drag, startPoint x: 722, startPoint y: 124, endPoint x: 791, endPoint y: 163, distance: 79.5
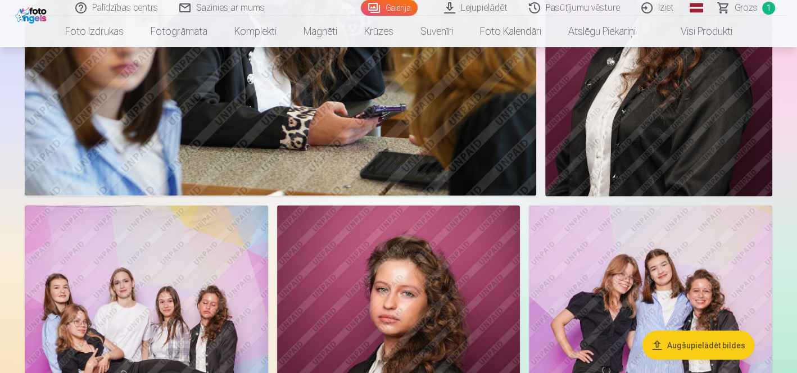
click at [671, 8] on link "Iziet" at bounding box center [658, 8] width 54 height 16
